Goal: Task Accomplishment & Management: Complete application form

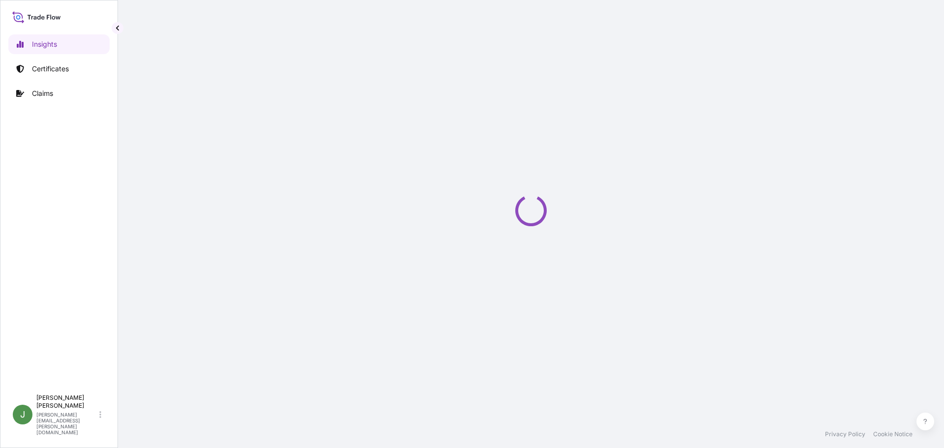
select select "2025"
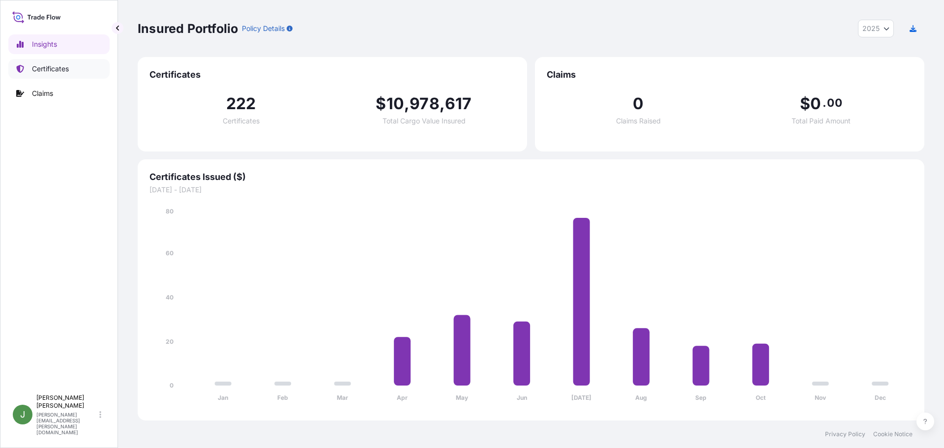
click at [50, 67] on p "Certificates" at bounding box center [50, 69] width 37 height 10
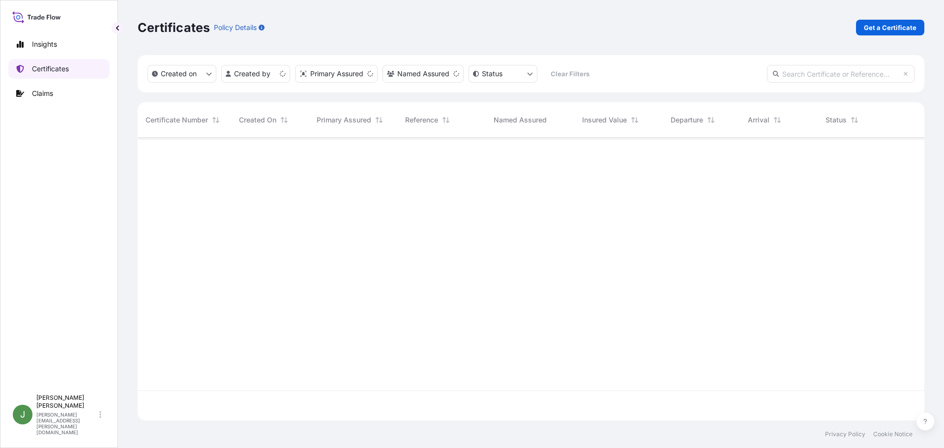
scroll to position [281, 779]
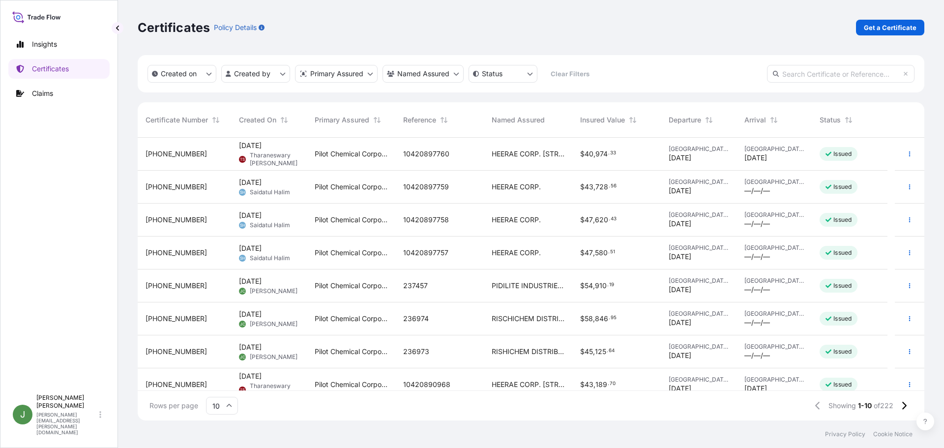
click at [807, 73] on input "text" at bounding box center [841, 74] width 148 height 18
paste input "31545-212-1"
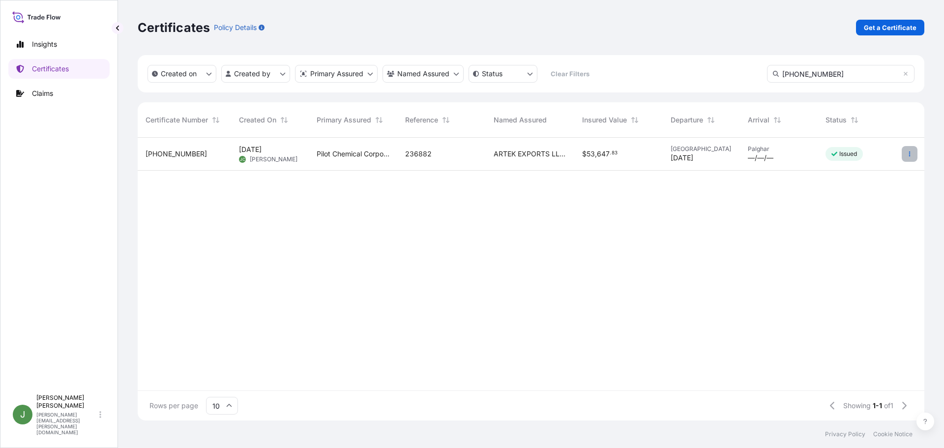
type input "31545-212-1"
click at [910, 153] on icon "button" at bounding box center [910, 154] width 6 height 6
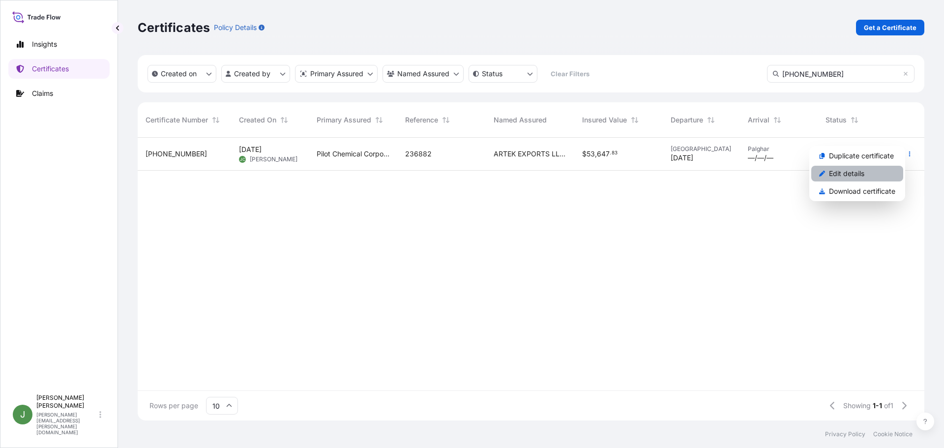
click at [869, 174] on link "Edit details" at bounding box center [857, 174] width 92 height 16
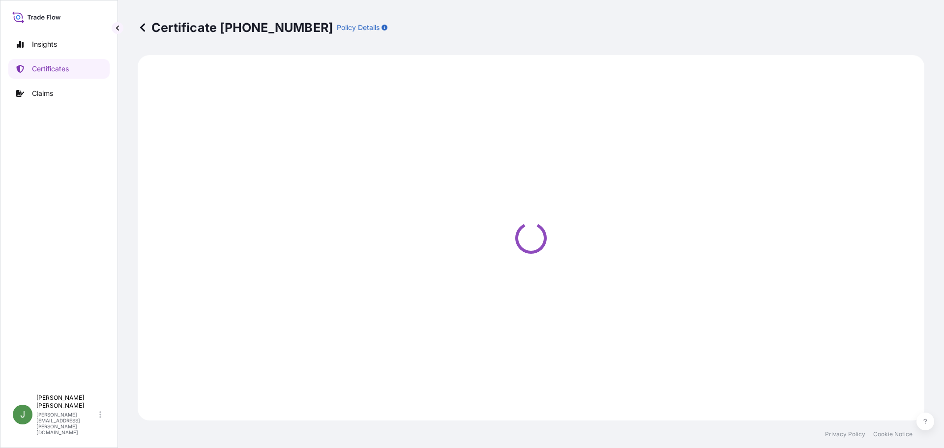
select select "Road / Inland"
select select "Ocean Vessel"
select select "Road / Inland"
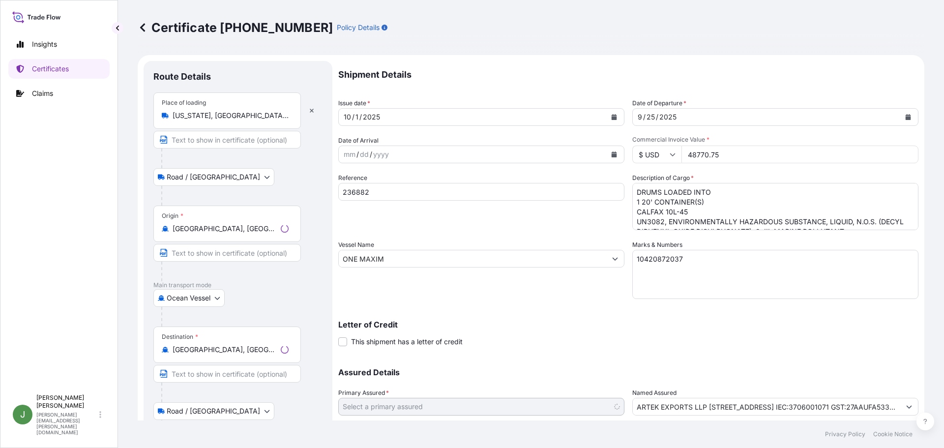
select select "31545"
click at [101, 428] on div "Jennifer Coble jennifer.coble@bdpint.com" at bounding box center [70, 414] width 69 height 41
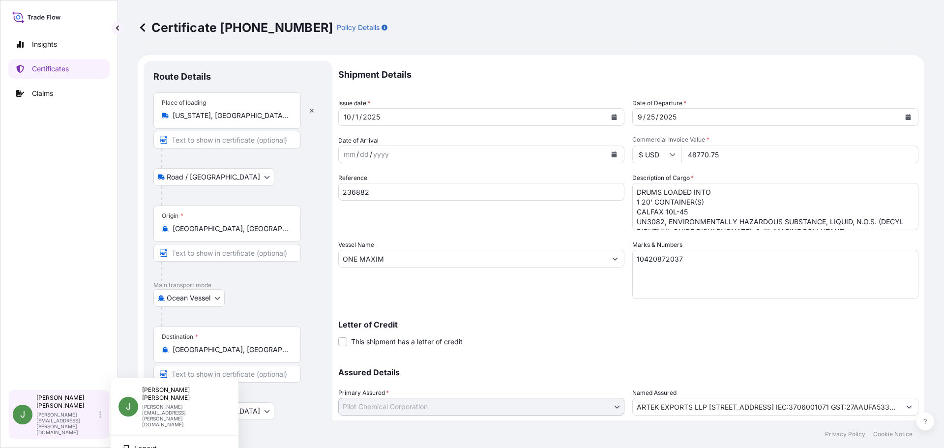
click at [101, 428] on div "Jennifer Coble jennifer.coble@bdpint.com" at bounding box center [70, 414] width 69 height 41
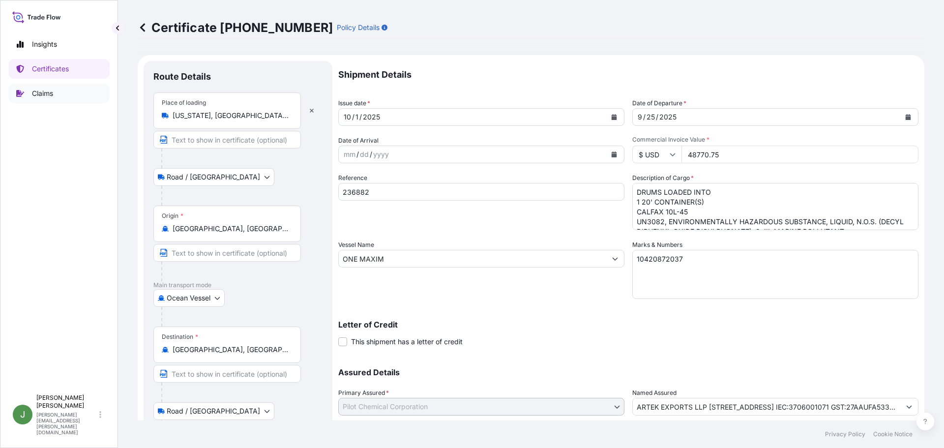
click at [44, 98] on p "Claims" at bounding box center [42, 94] width 21 height 10
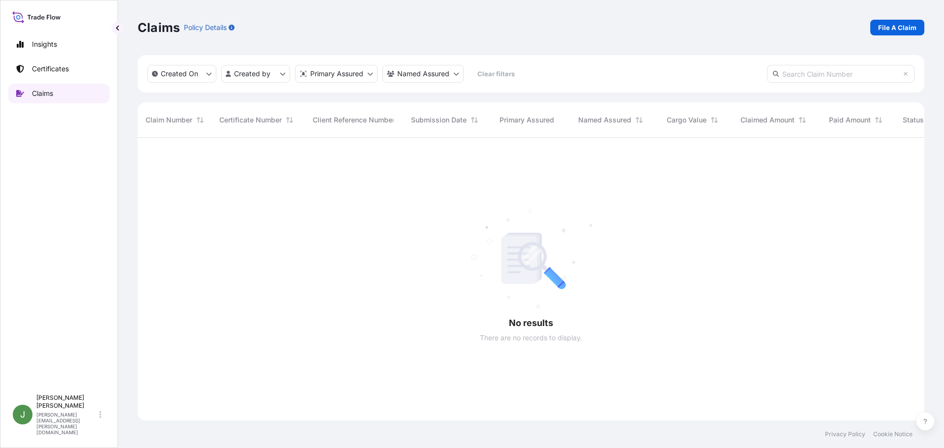
scroll to position [311, 779]
click at [868, 28] on div "Claims Policy Details File A Claim" at bounding box center [531, 28] width 787 height 16
click at [881, 30] on p "File A Claim" at bounding box center [897, 28] width 38 height 10
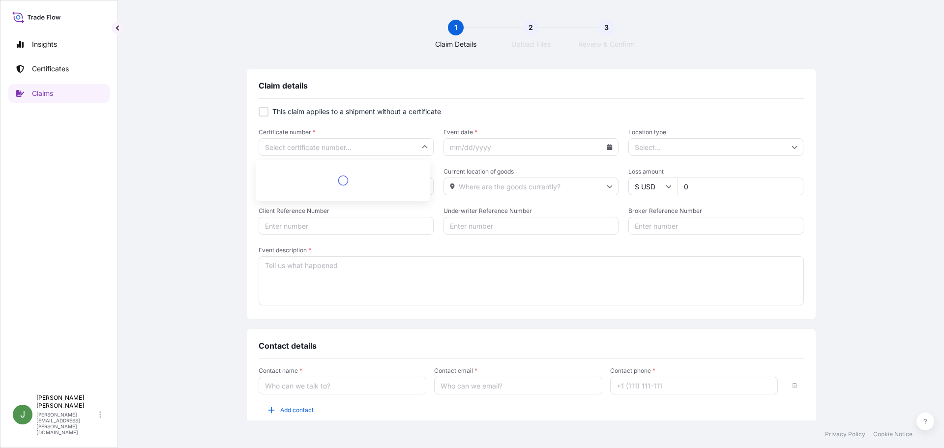
click at [309, 143] on input "Certificate number *" at bounding box center [346, 147] width 175 height 18
paste input "31545-212-1"
type input "31545-212-1"
click at [304, 172] on li "31545-212-1" at bounding box center [343, 173] width 167 height 19
click at [494, 148] on input "Event date *" at bounding box center [531, 147] width 175 height 18
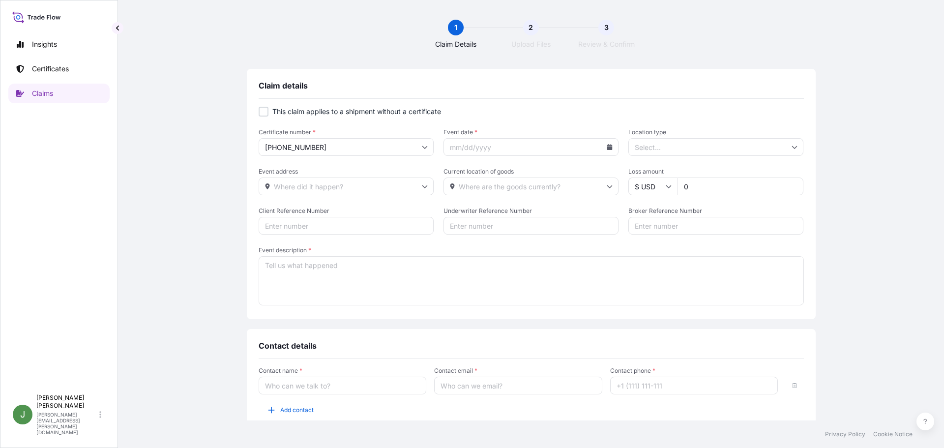
scroll to position [43, 0]
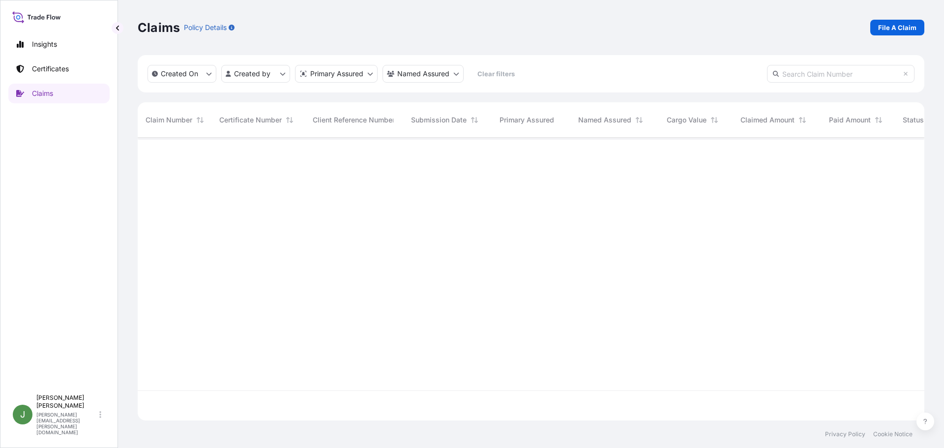
scroll to position [311, 779]
click at [55, 68] on p "Certificates" at bounding box center [50, 69] width 37 height 10
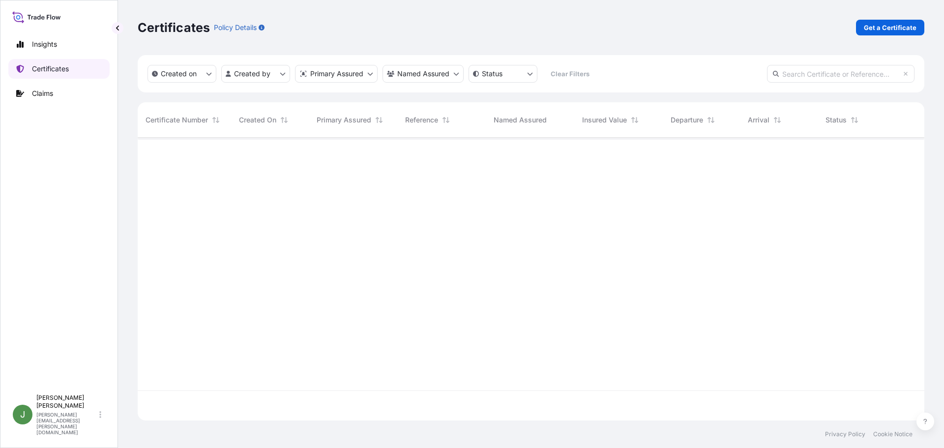
scroll to position [281, 779]
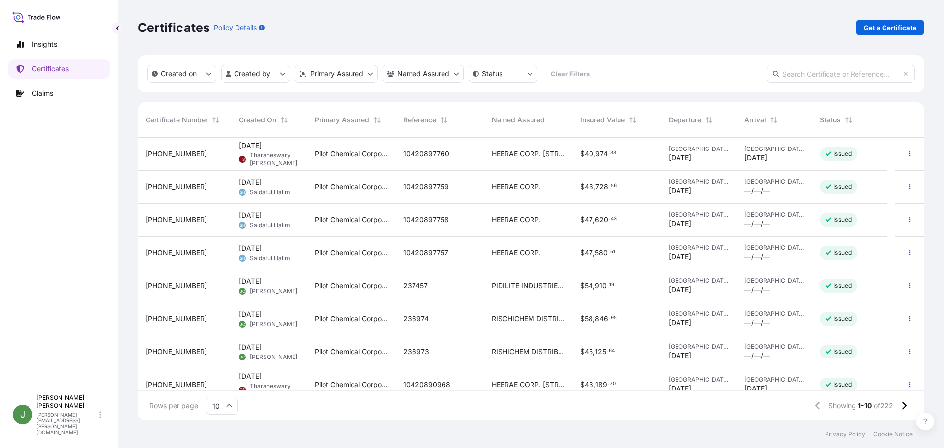
click at [859, 73] on input "text" at bounding box center [841, 74] width 148 height 18
paste input "31545-212-1"
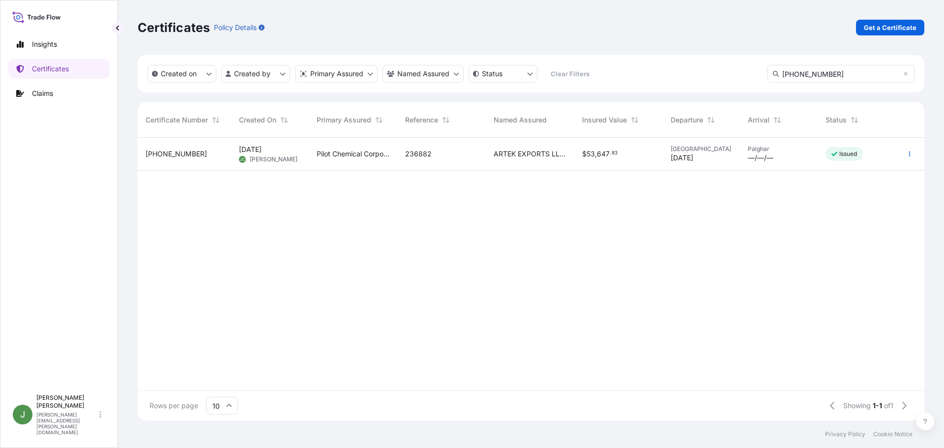
type input "31545-212-1"
